Goal: Navigation & Orientation: Go to known website

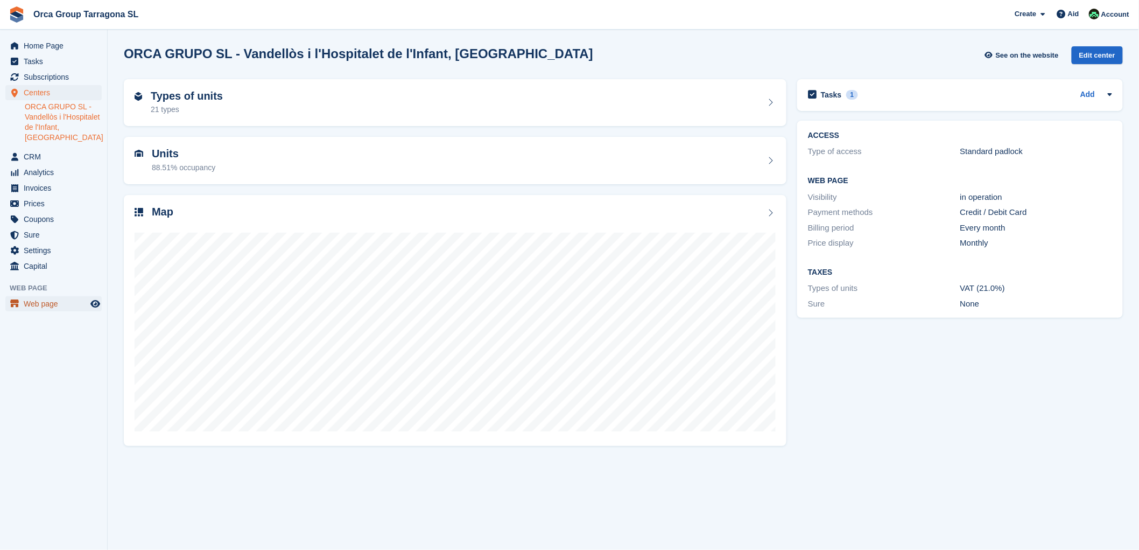
click at [44, 307] on font "Web page" at bounding box center [41, 303] width 34 height 9
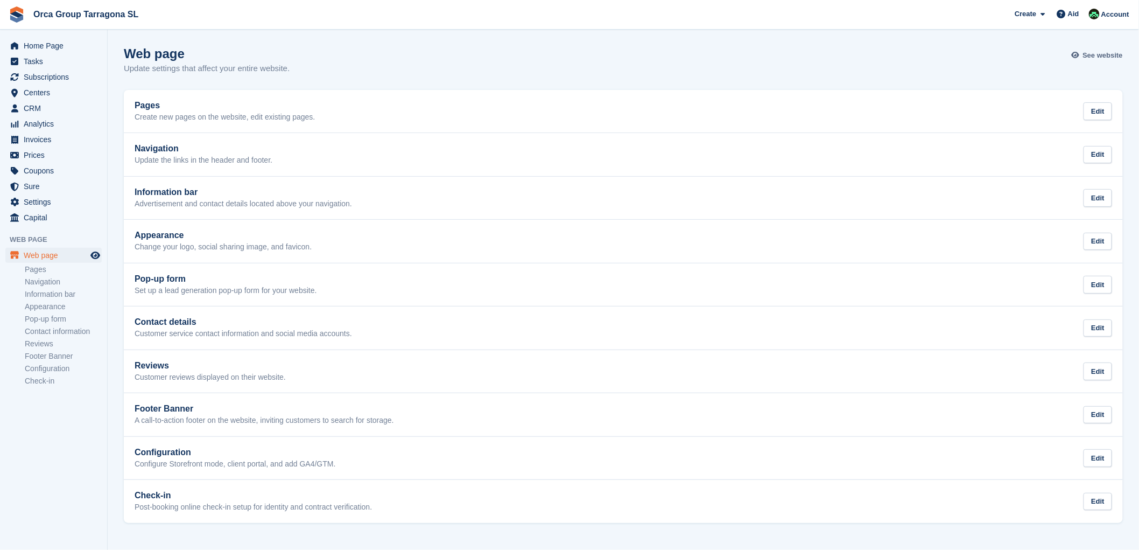
click at [1106, 57] on font "See website" at bounding box center [1103, 55] width 40 height 8
